Goal: Find specific page/section: Find specific page/section

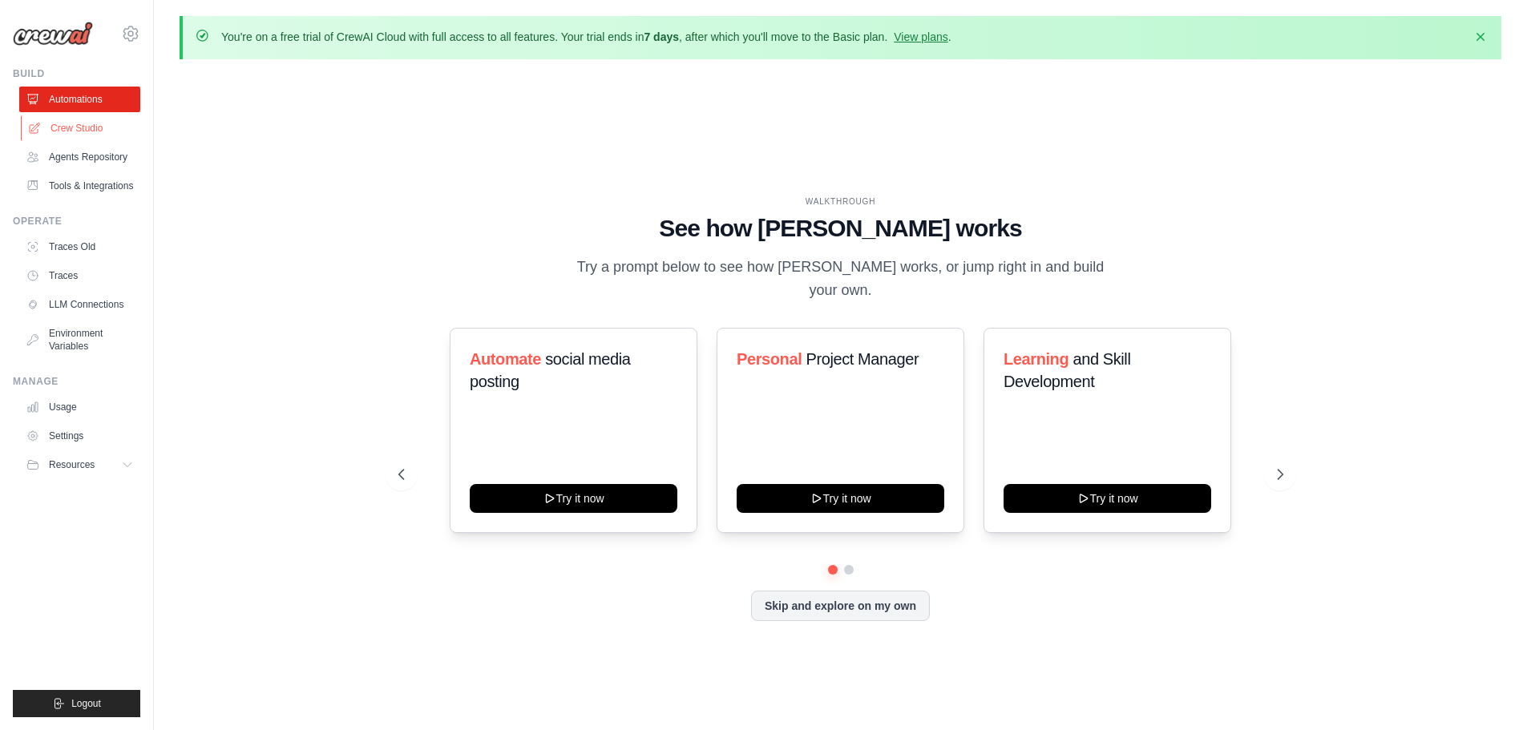
click at [89, 125] on link "Crew Studio" at bounding box center [81, 128] width 121 height 26
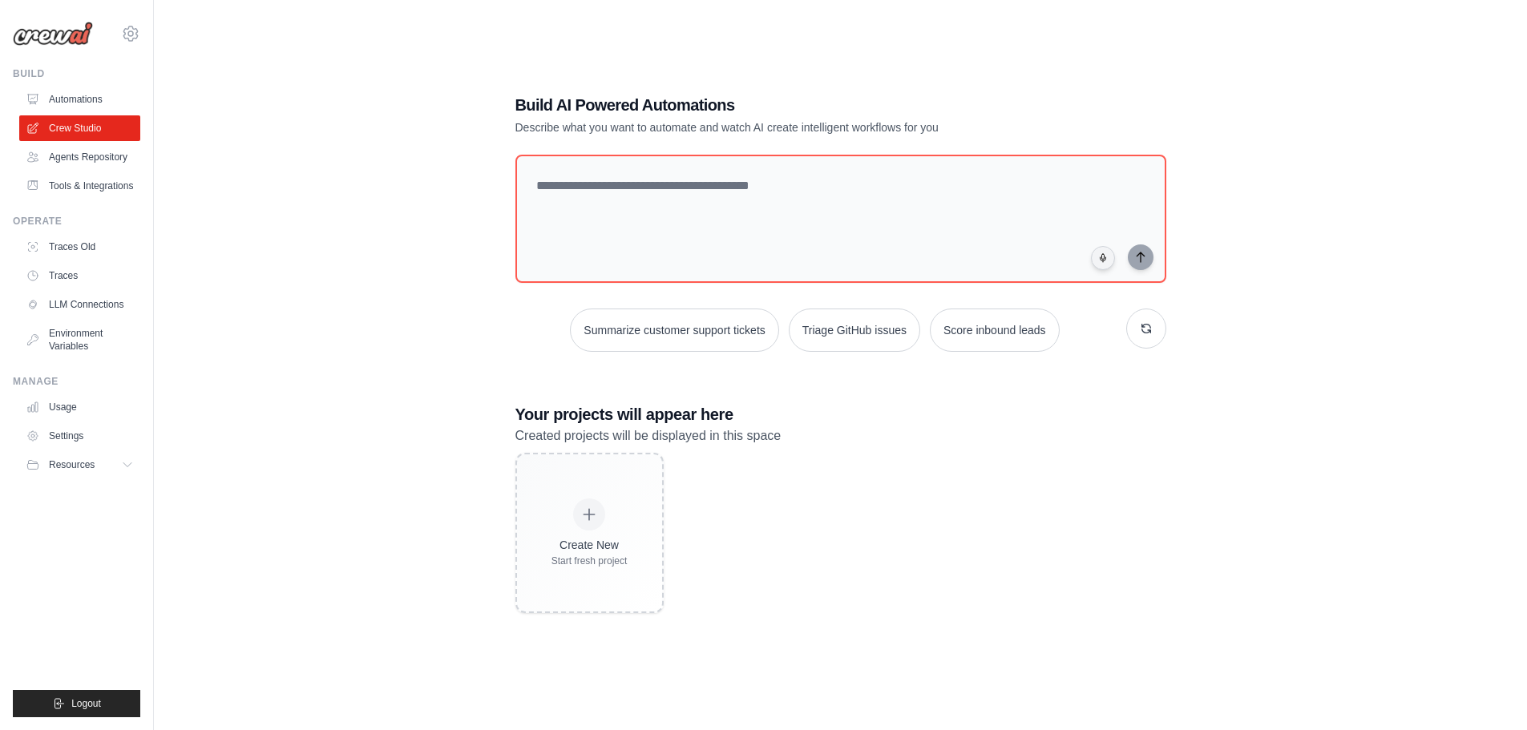
scroll to position [87, 0]
click at [108, 160] on link "Agents Repository" at bounding box center [81, 157] width 121 height 26
